Goal: Communication & Community: Participate in discussion

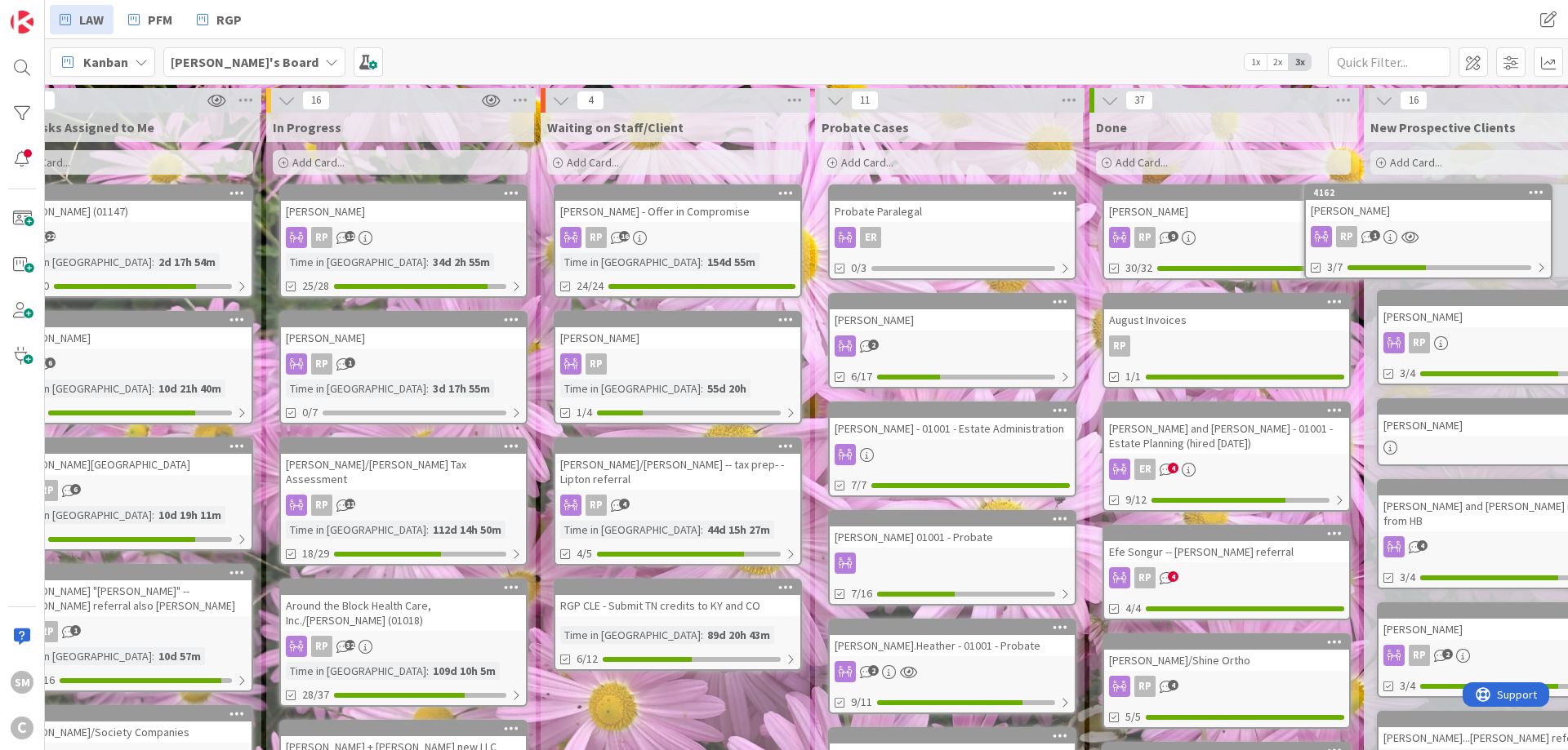
scroll to position [0, 82]
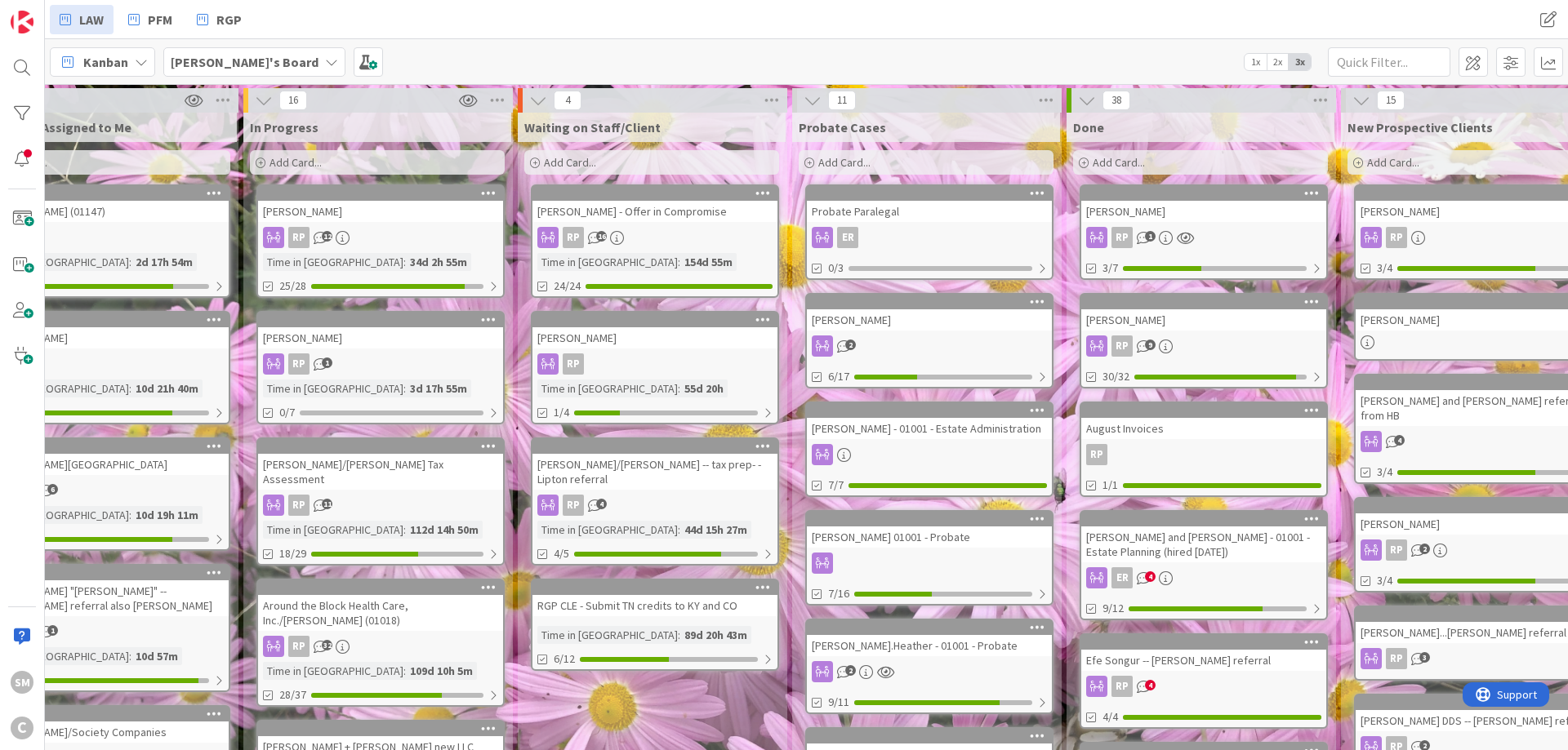
click at [1201, 216] on div "[PERSON_NAME]" at bounding box center [1204, 211] width 245 height 21
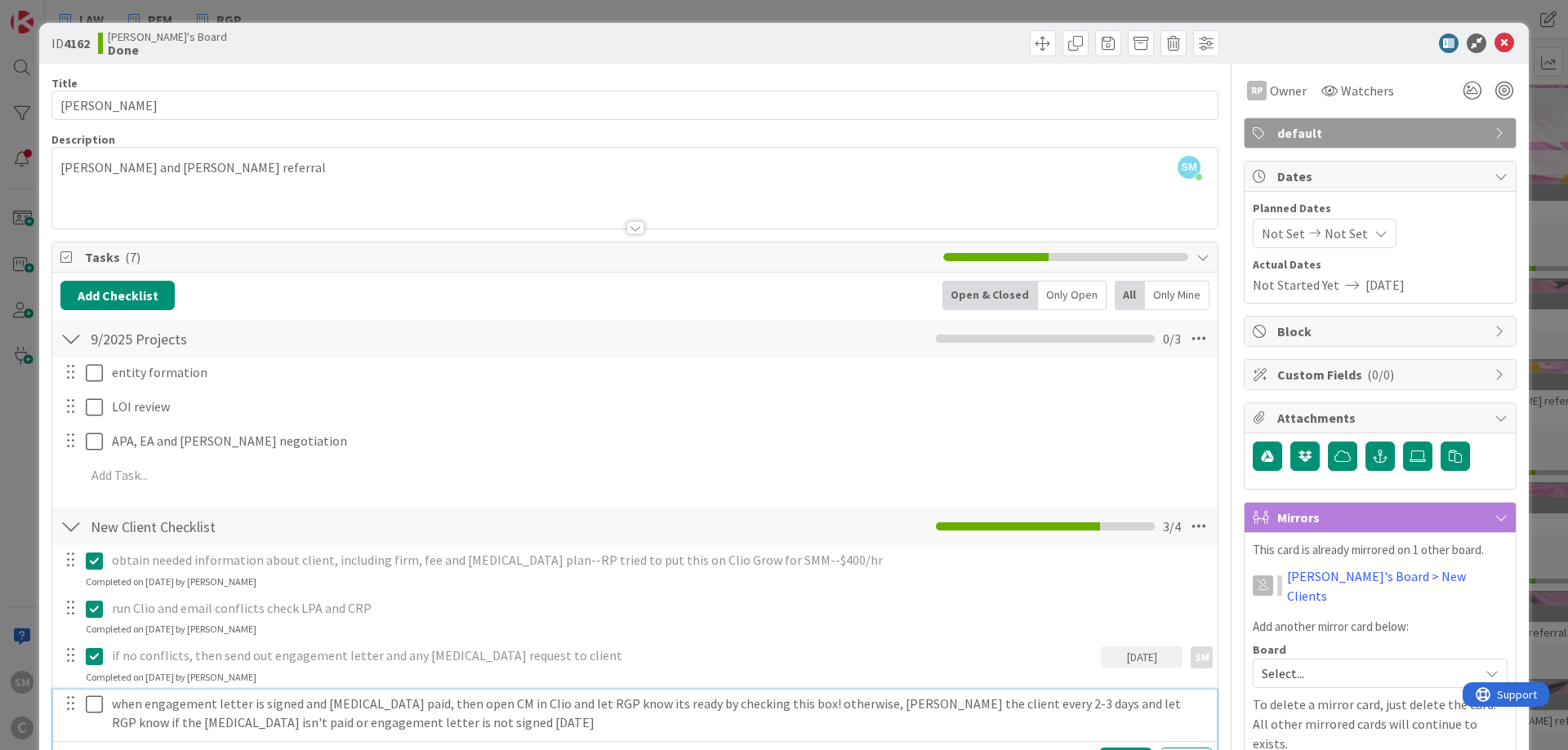
click at [96, 708] on icon at bounding box center [94, 704] width 17 height 19
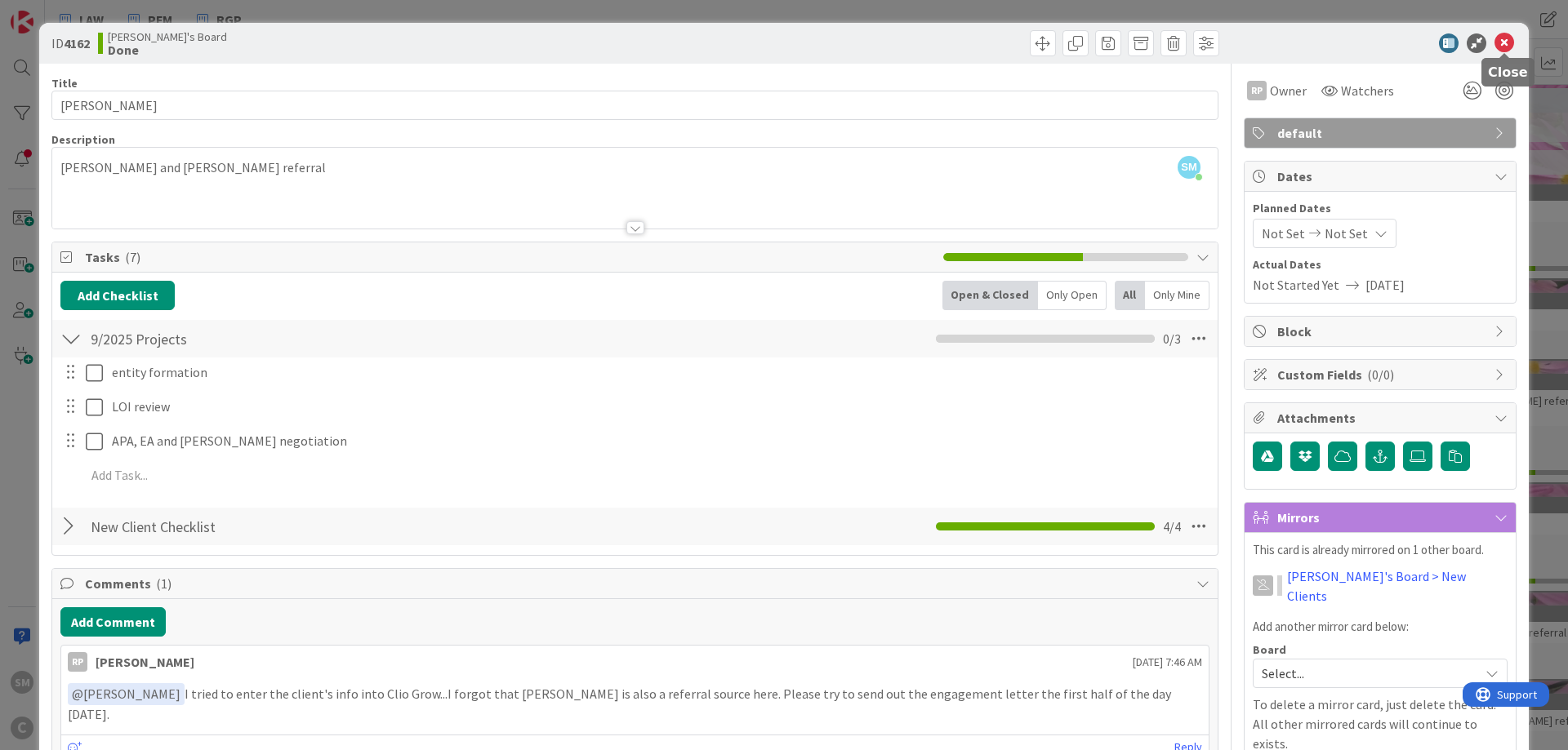
click at [1508, 38] on icon at bounding box center [1504, 43] width 19 height 19
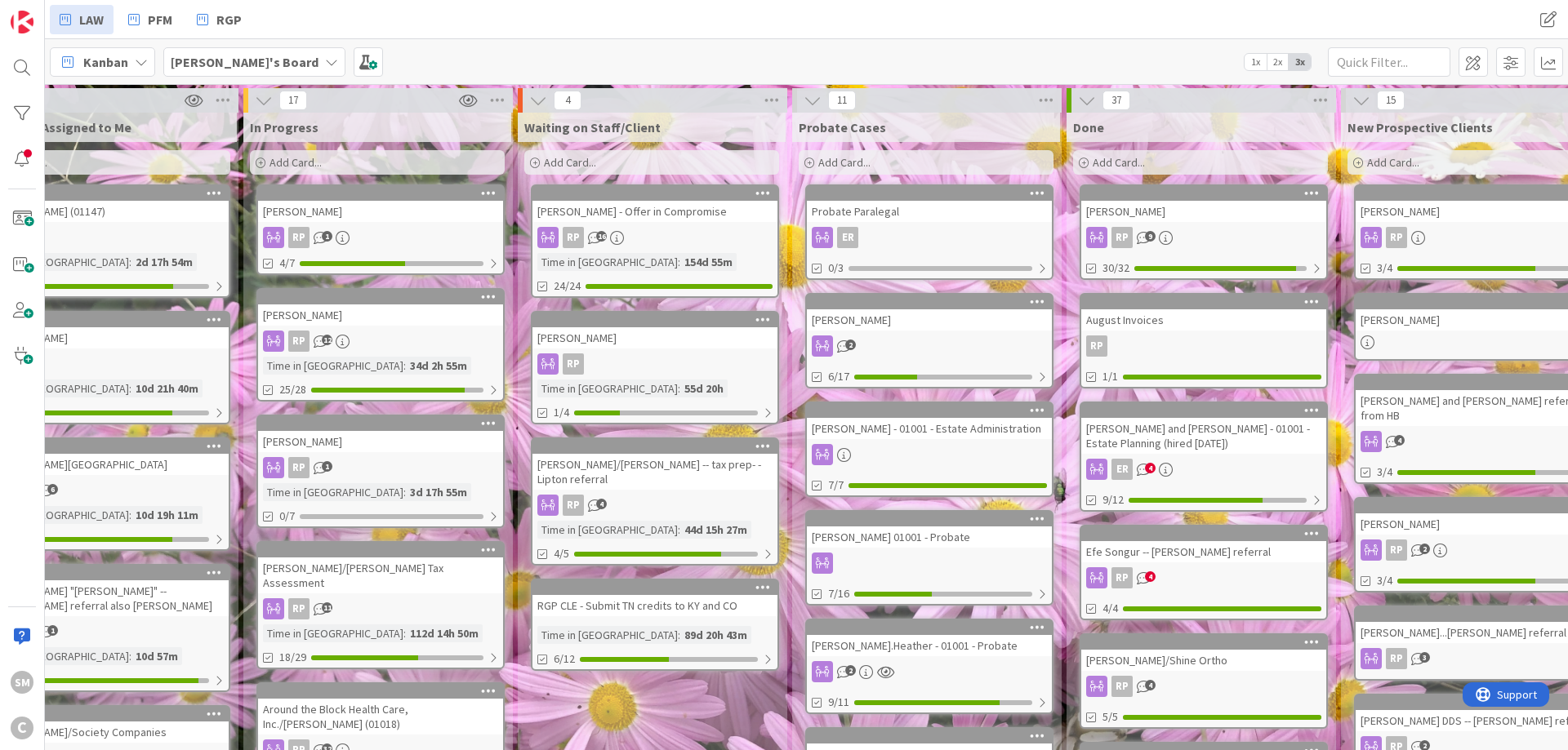
drag, startPoint x: 534, startPoint y: 245, endPoint x: 275, endPoint y: 251, distance: 259.1
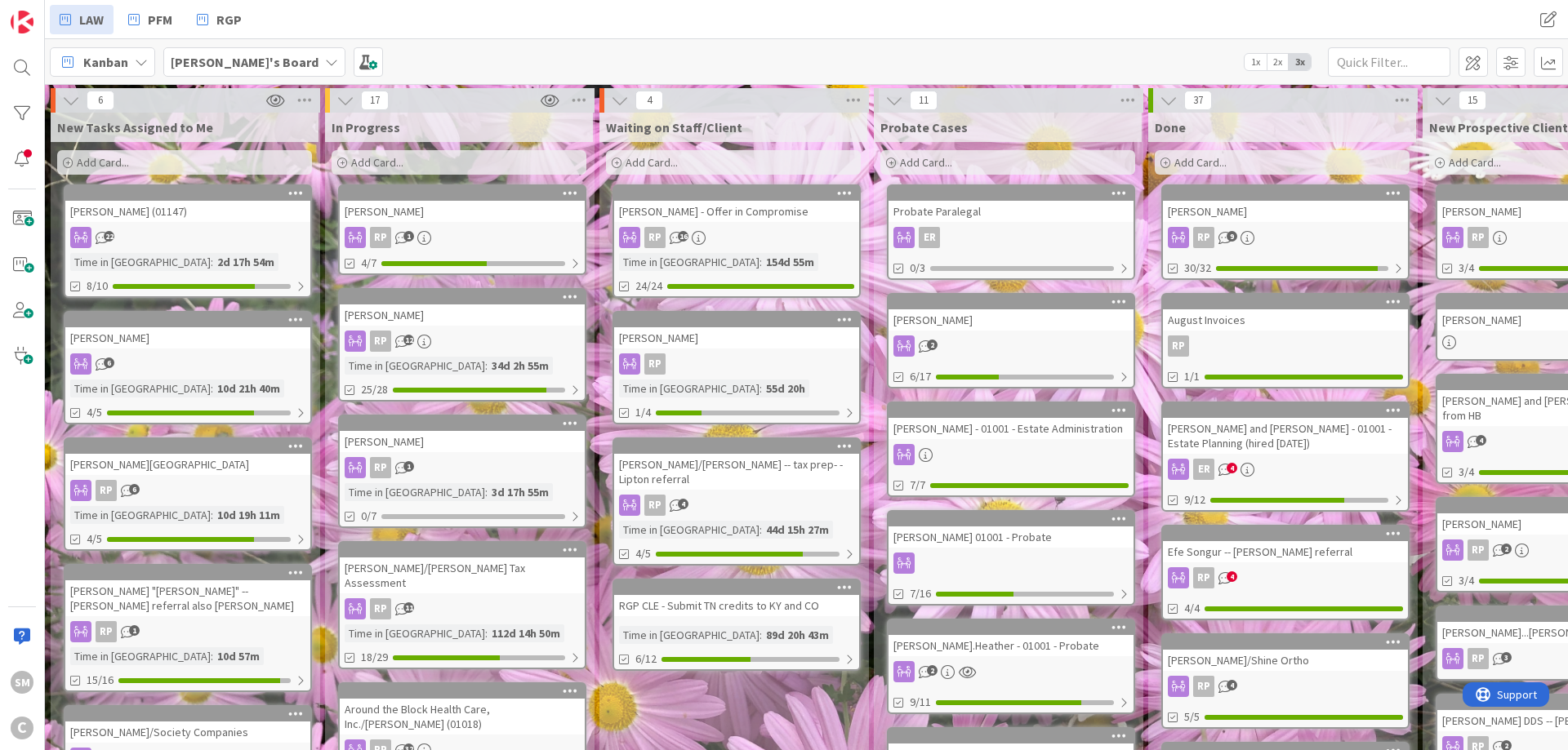
drag, startPoint x: 513, startPoint y: 242, endPoint x: 318, endPoint y: 247, distance: 195.1
click at [444, 216] on div "[PERSON_NAME]" at bounding box center [462, 211] width 245 height 21
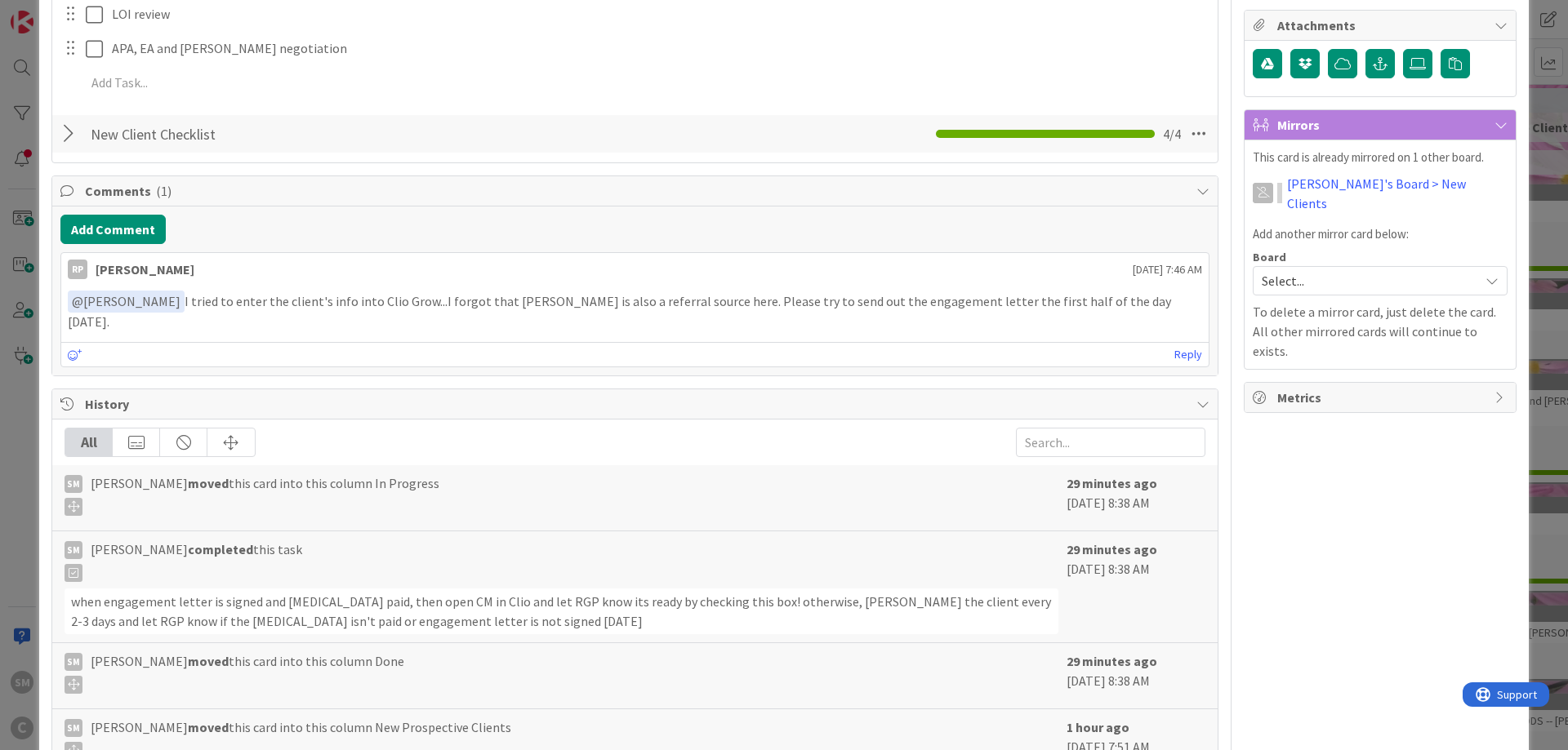
scroll to position [392, 0]
drag, startPoint x: 466, startPoint y: 296, endPoint x: 555, endPoint y: 305, distance: 89.5
click at [536, 305] on p "﻿ @ [PERSON_NAME] ﻿ I tried to enter the client's info into Clio Grow...I forgo…" at bounding box center [634, 311] width 1135 height 40
click at [645, 296] on p "﻿ @ [PERSON_NAME] ﻿ I tried to enter the client's info into Clio Grow...I forgo…" at bounding box center [634, 311] width 1135 height 40
click at [138, 228] on button "Add Comment" at bounding box center [113, 230] width 106 height 30
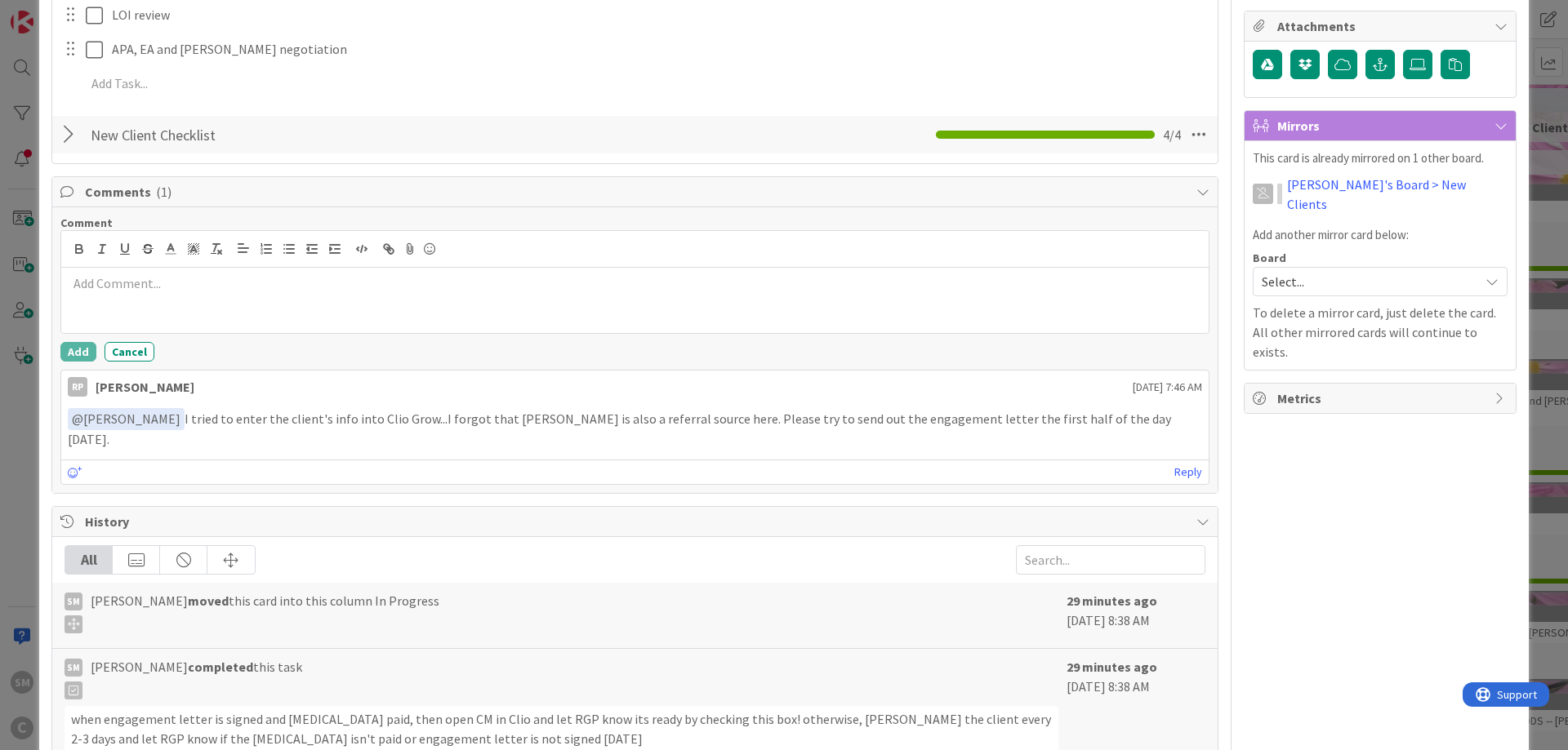
click at [138, 228] on div "Comment" at bounding box center [635, 222] width 1149 height 14
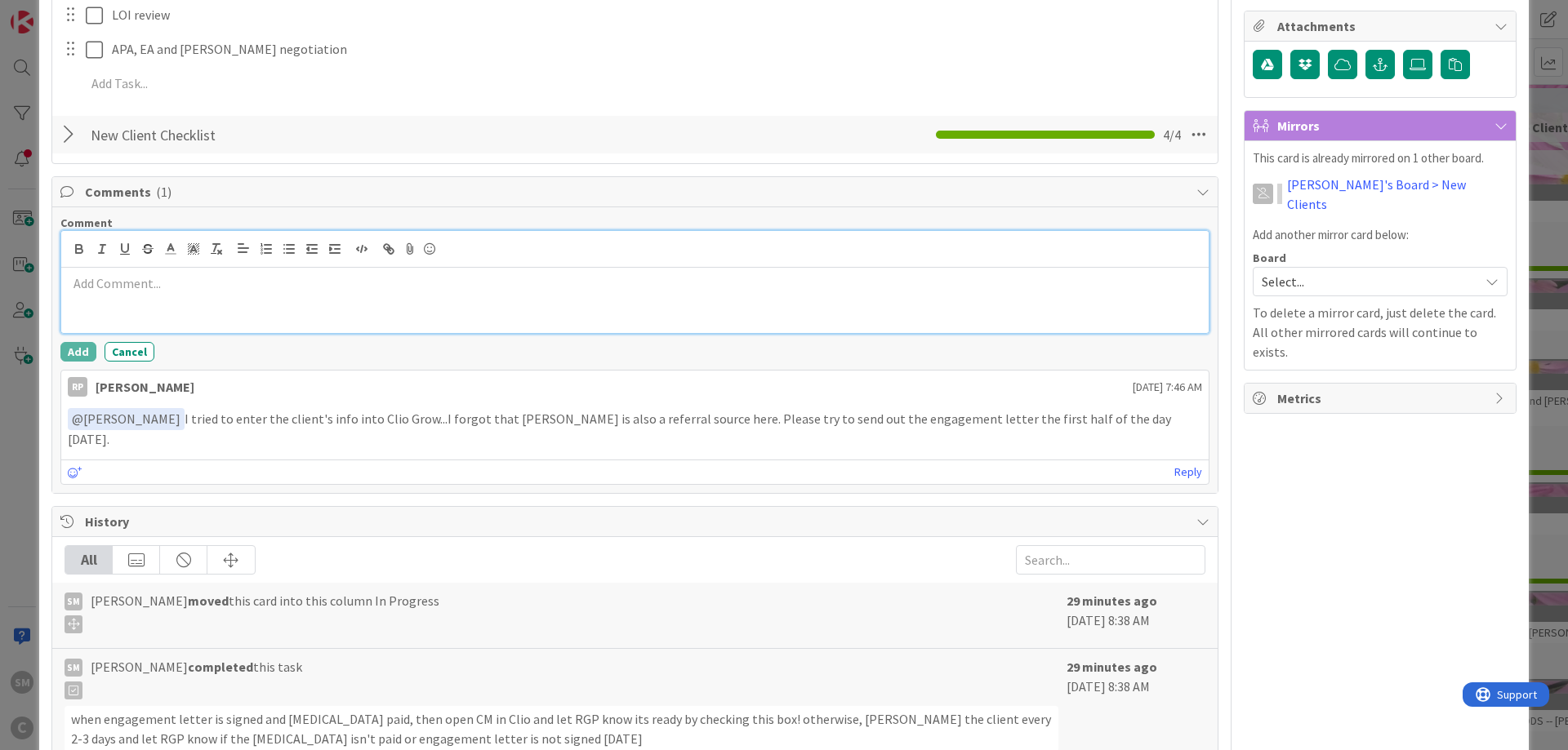
click at [139, 299] on div at bounding box center [634, 300] width 1147 height 65
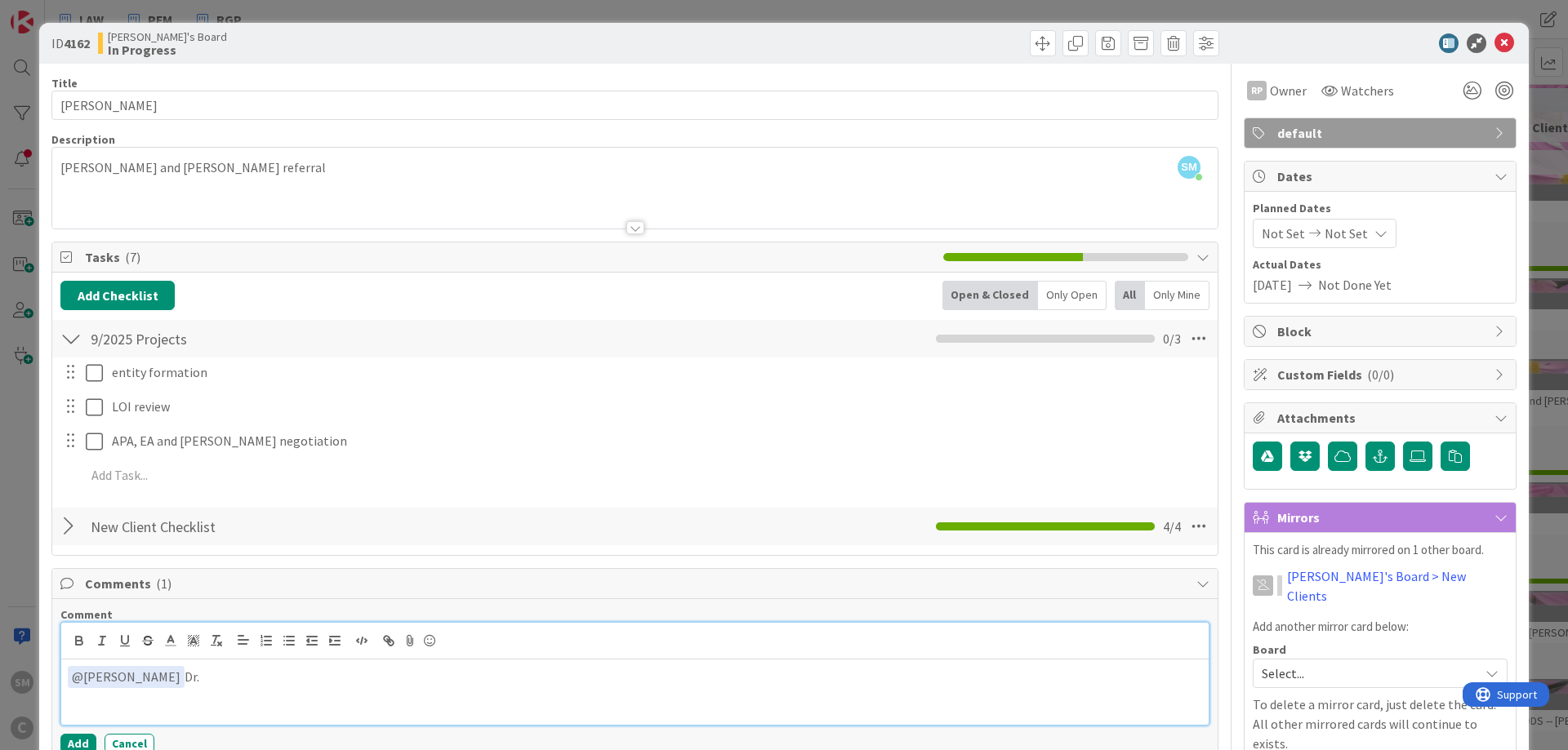
scroll to position [98, 0]
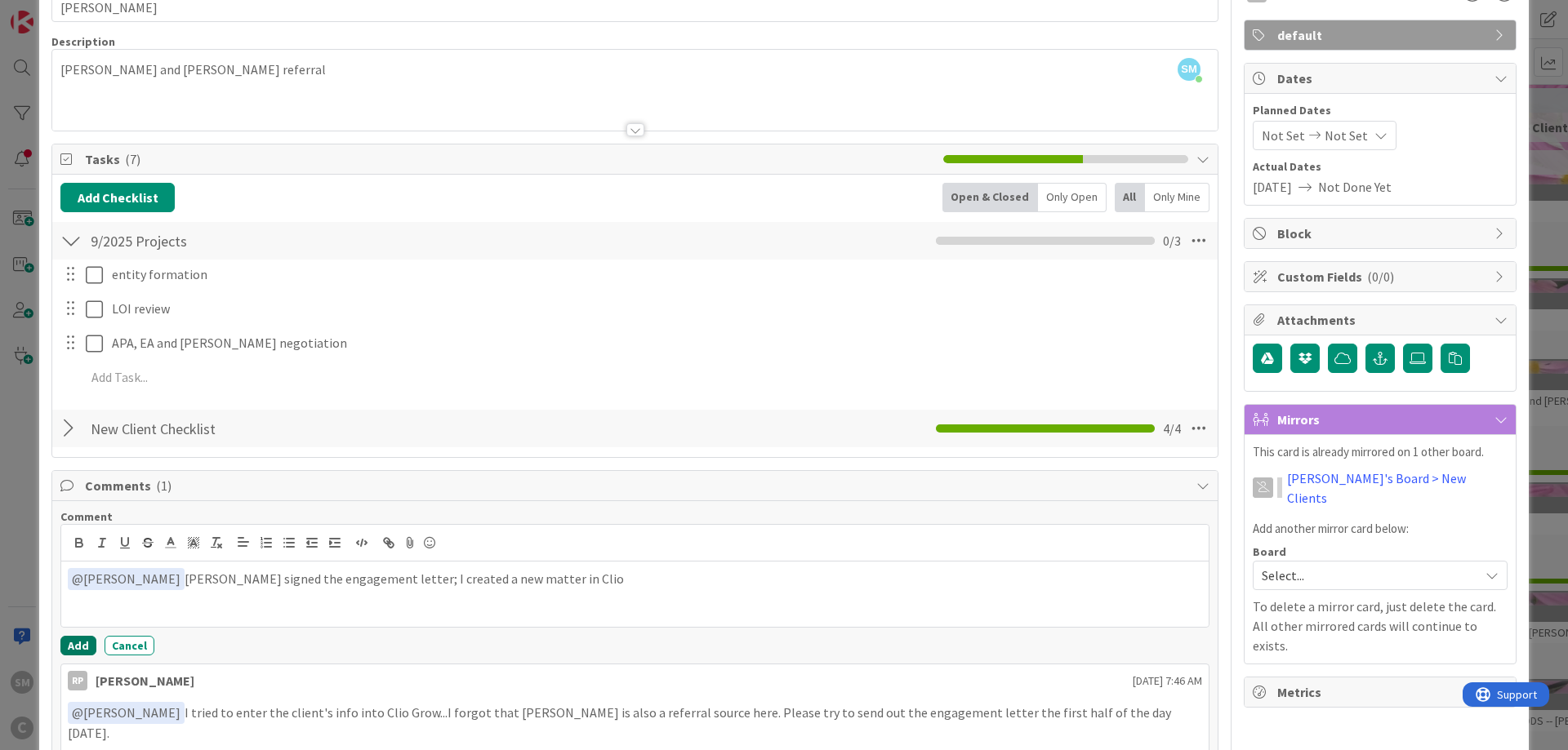
click at [89, 638] on button "Add" at bounding box center [79, 645] width 36 height 19
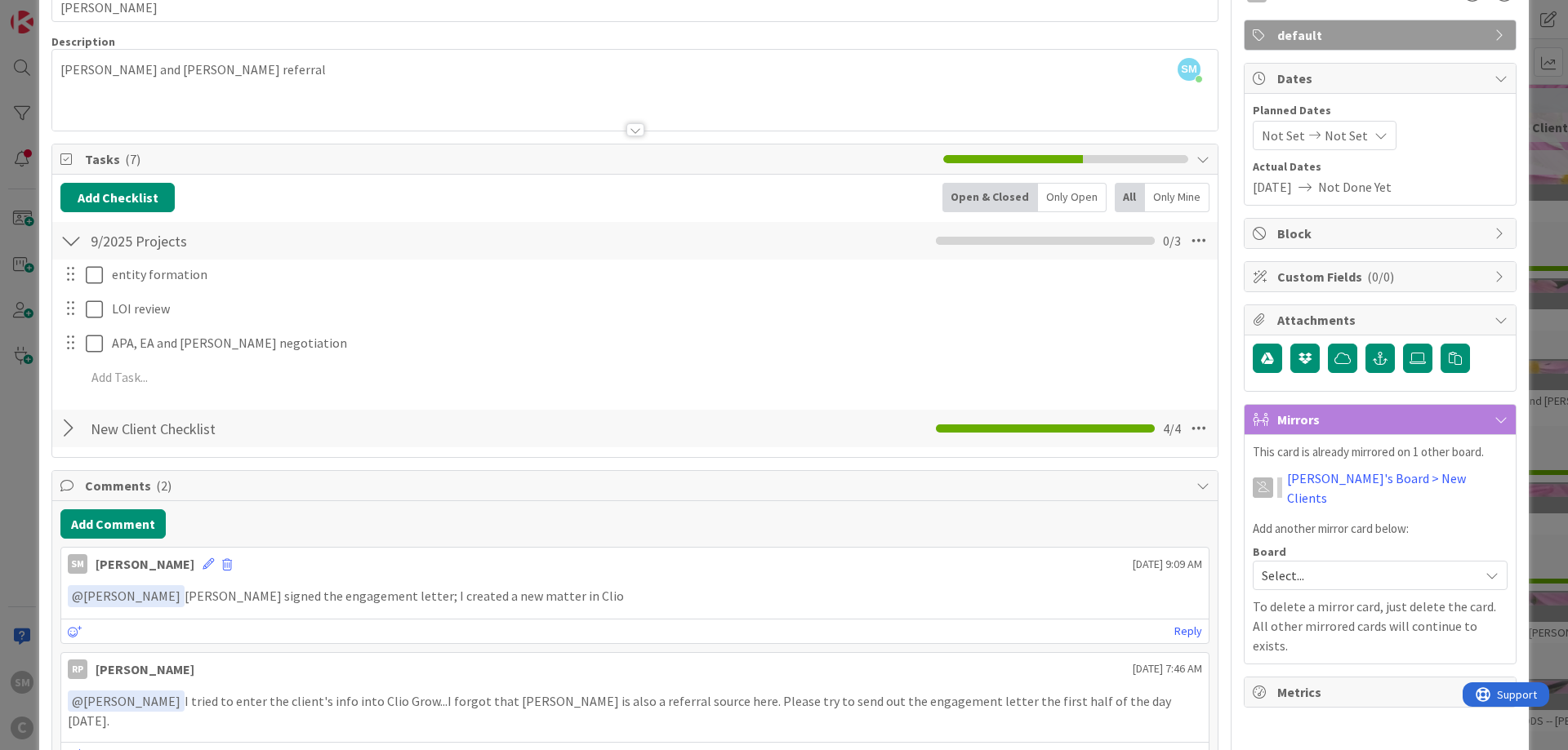
scroll to position [0, 0]
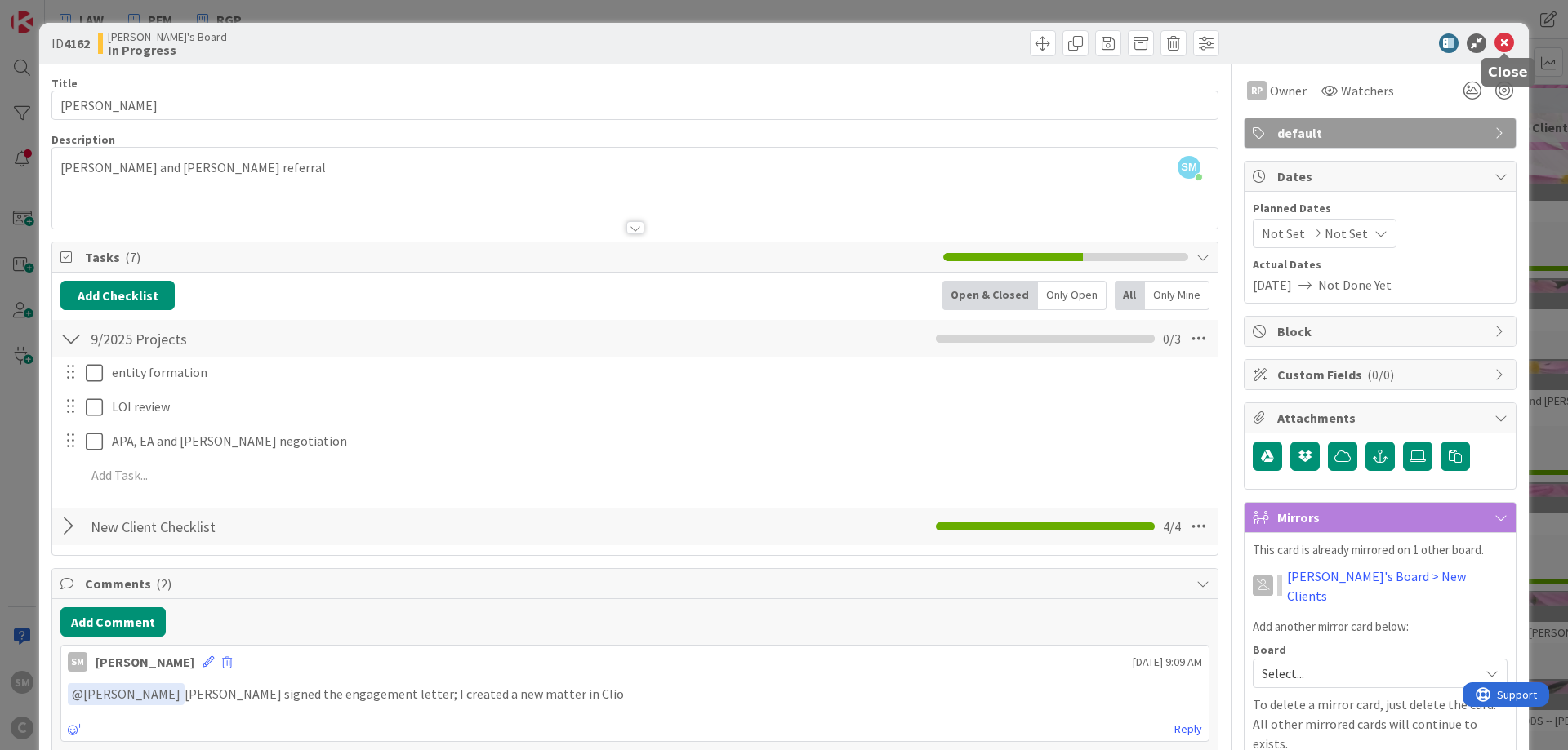
click at [1502, 37] on icon at bounding box center [1504, 43] width 19 height 19
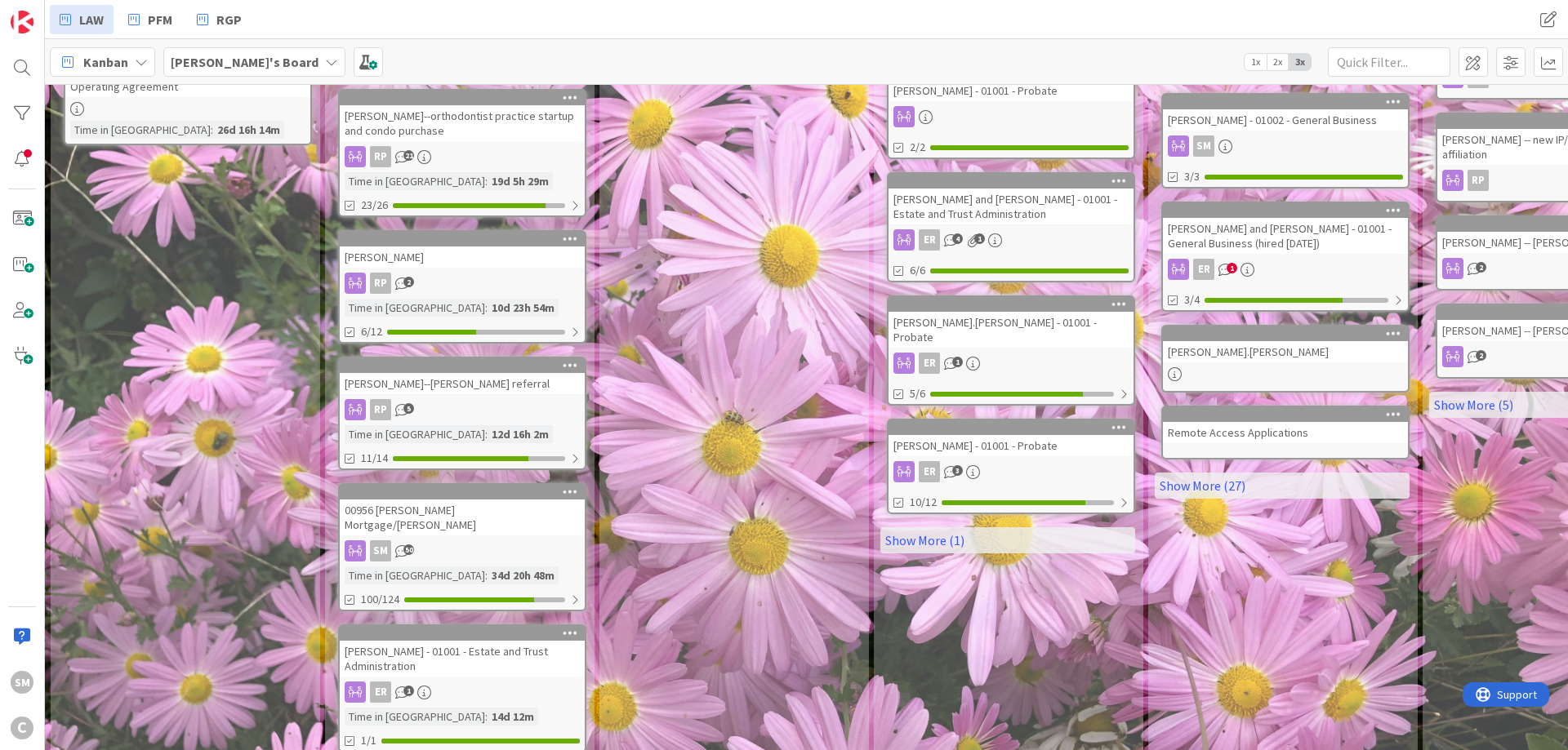
scroll to position [791, 0]
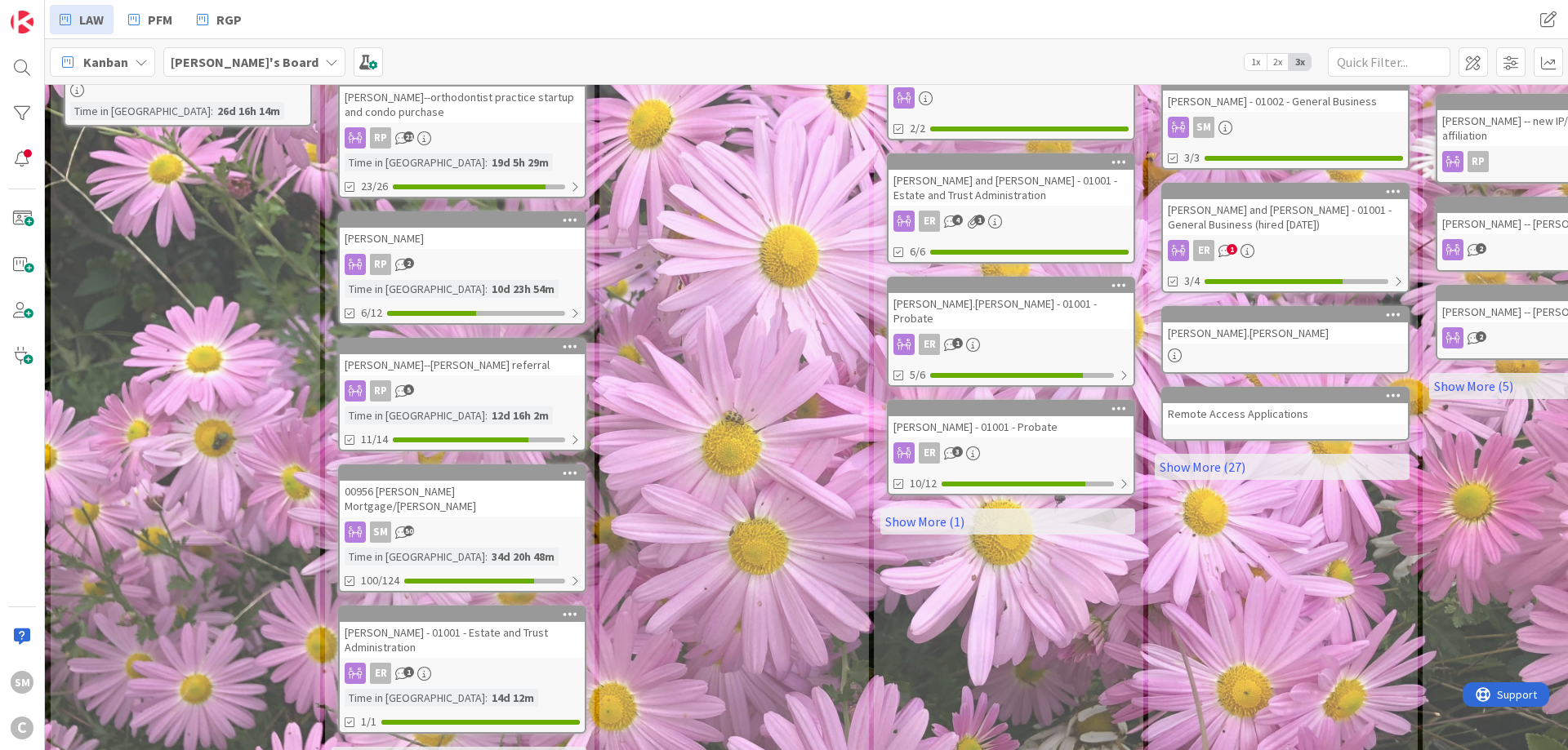
click at [451, 747] on link "Show More (6)" at bounding box center [459, 759] width 255 height 26
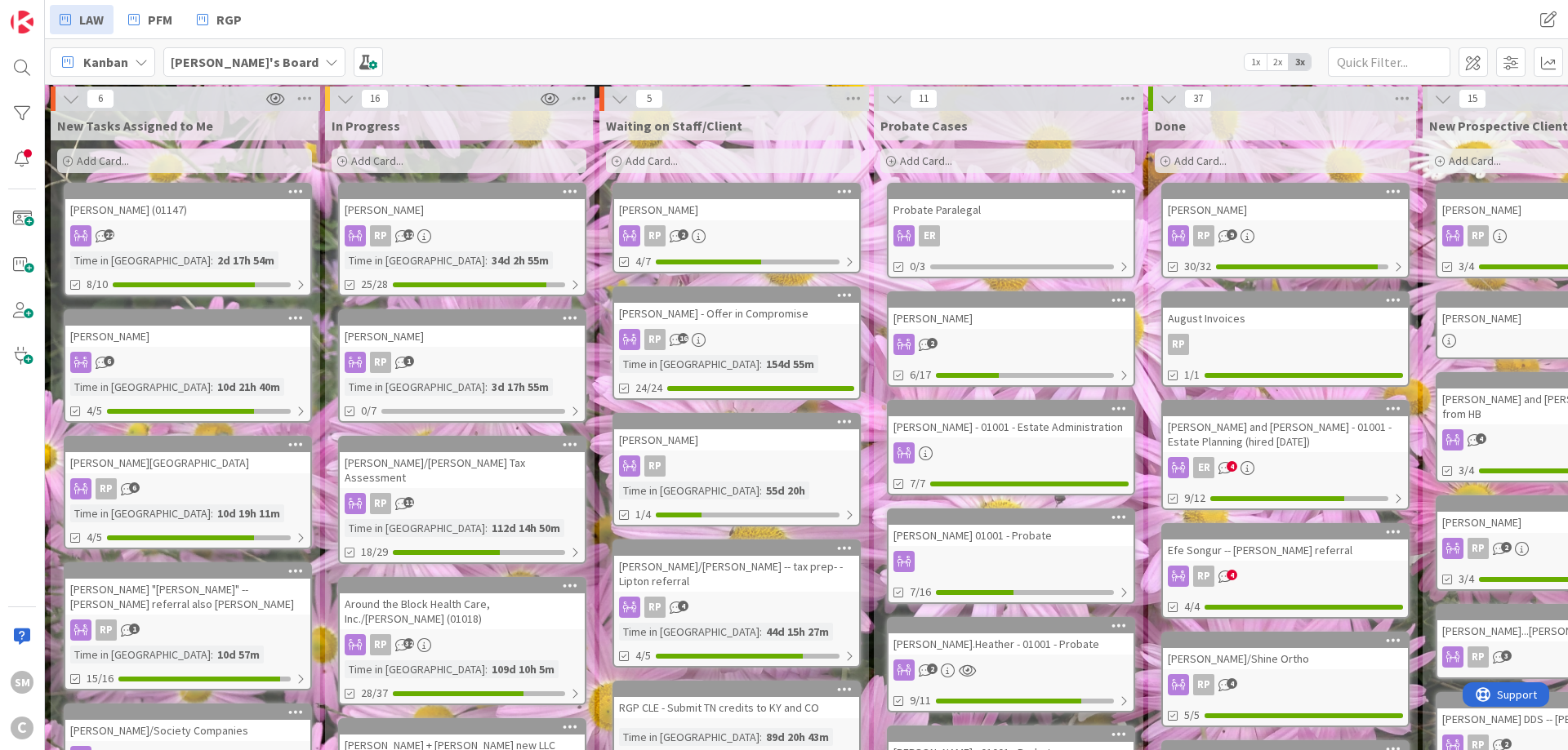
scroll to position [0, 0]
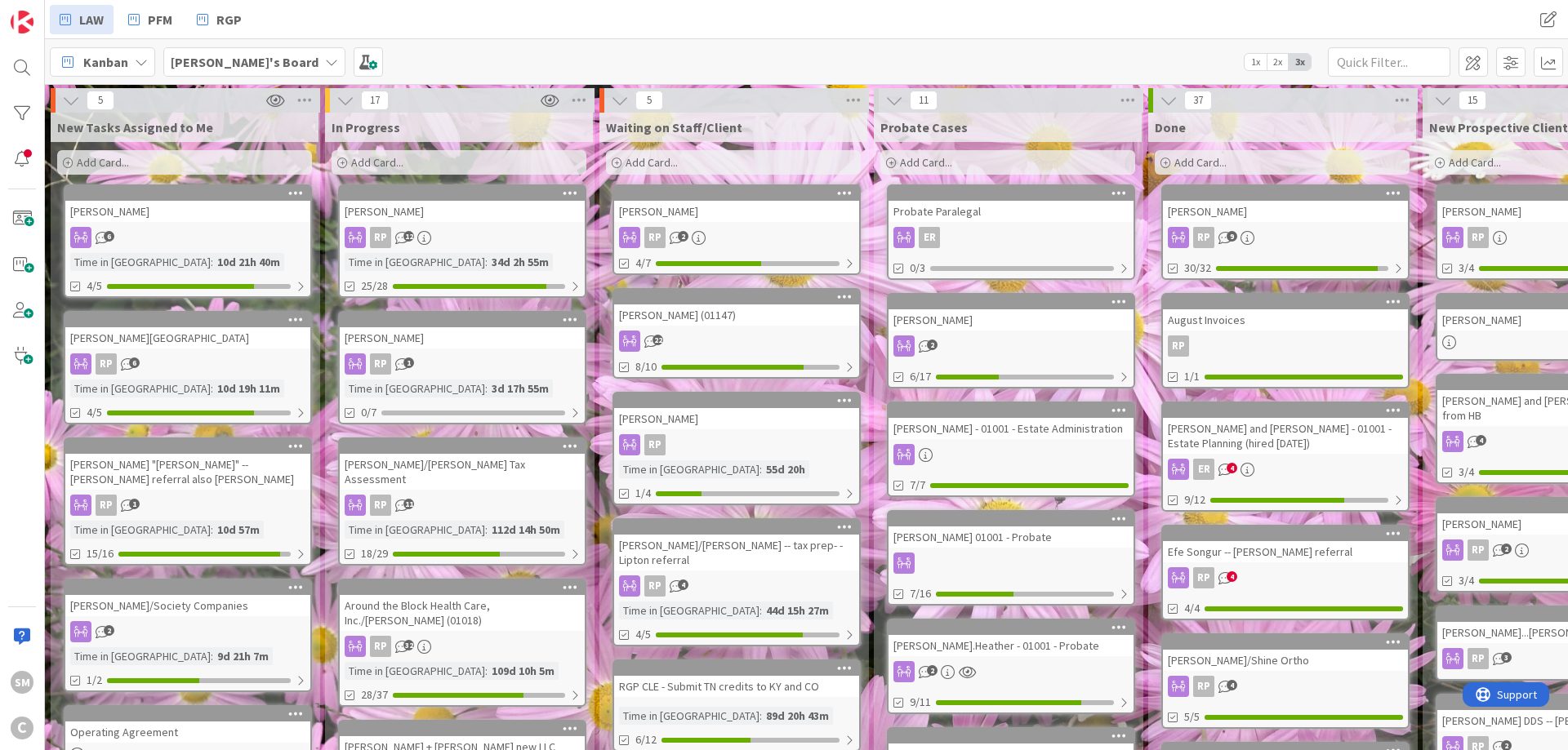
click at [720, 235] on div "RP 2" at bounding box center [737, 237] width 245 height 21
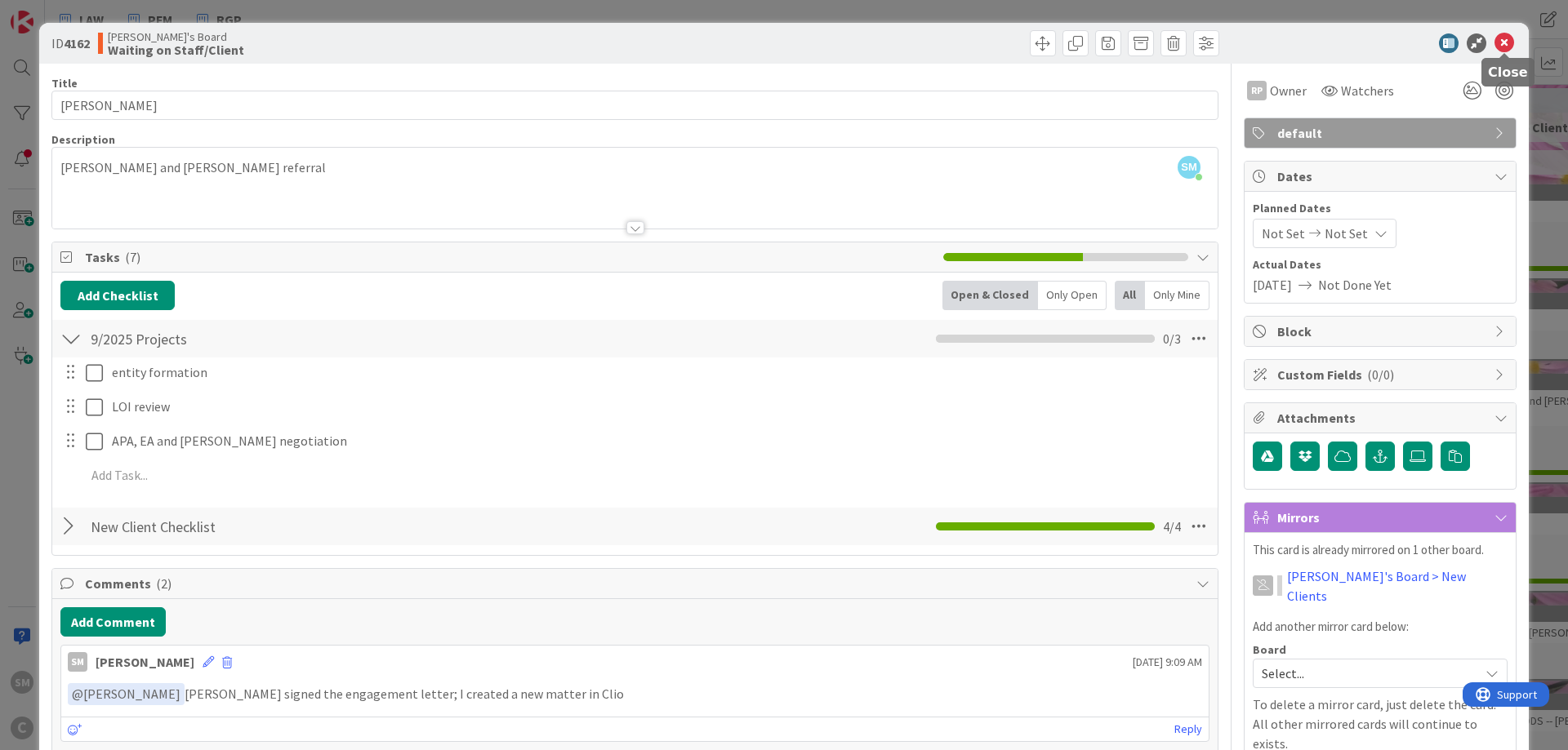
click at [1504, 40] on icon at bounding box center [1504, 43] width 19 height 19
